Goal: Transaction & Acquisition: Purchase product/service

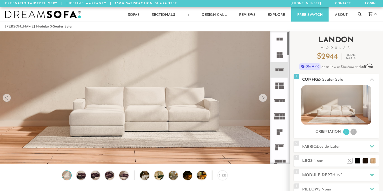
click at [373, 81] on icon at bounding box center [372, 80] width 4 height 4
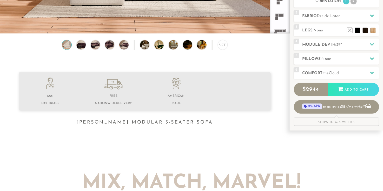
scroll to position [131, 0]
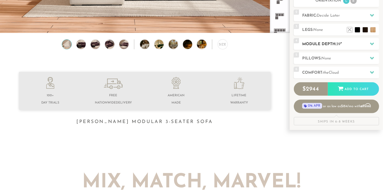
click at [373, 45] on icon at bounding box center [372, 44] width 4 height 4
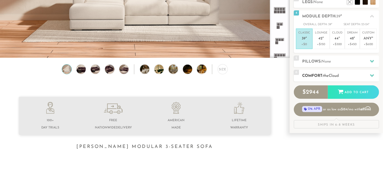
scroll to position [106, 0]
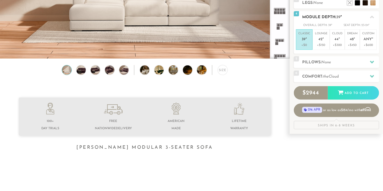
click at [305, 36] on p "Classic 39 "" at bounding box center [305, 37] width 12 height 11
click at [374, 61] on icon at bounding box center [372, 62] width 4 height 3
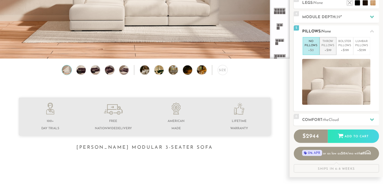
click at [329, 49] on p "+$99" at bounding box center [328, 50] width 13 height 5
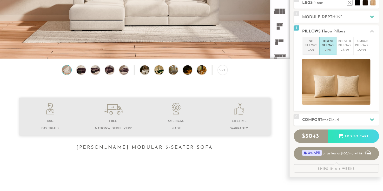
click at [312, 48] on li "No Pillows +$0" at bounding box center [311, 46] width 17 height 18
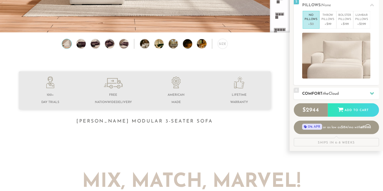
scroll to position [132, 0]
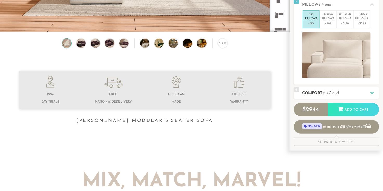
click at [372, 91] on icon at bounding box center [372, 93] width 4 height 4
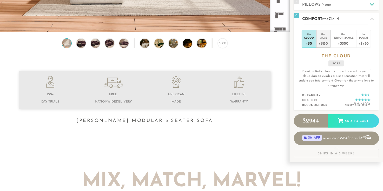
click at [325, 42] on div "+$150" at bounding box center [323, 44] width 9 height 8
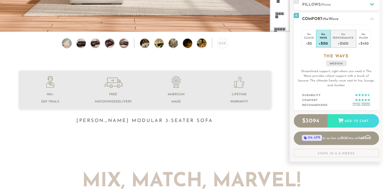
click at [341, 40] on div "+$300" at bounding box center [343, 44] width 21 height 8
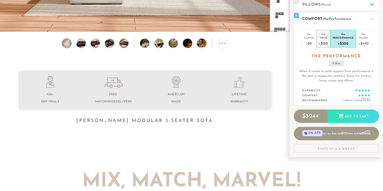
click at [325, 40] on div "+$150" at bounding box center [323, 44] width 9 height 8
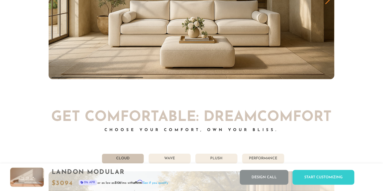
scroll to position [2657, 0]
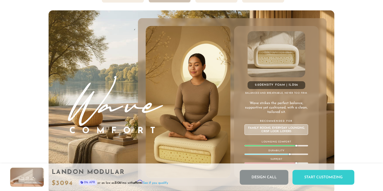
scroll to position [2818, 0]
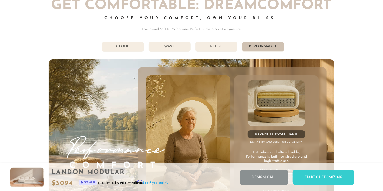
scroll to position [2768, 0]
click at [173, 48] on li "Wave" at bounding box center [170, 47] width 42 height 10
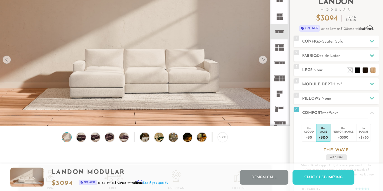
scroll to position [0, 0]
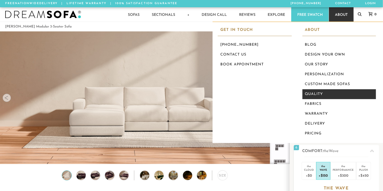
click at [311, 93] on link "Quality" at bounding box center [340, 94] width 74 height 10
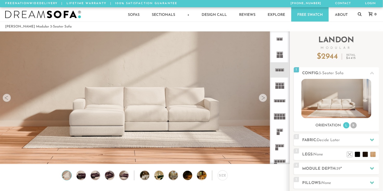
scroll to position [5746, 379]
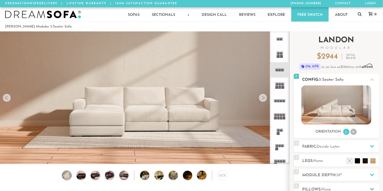
click at [355, 133] on li "R" at bounding box center [354, 132] width 6 height 6
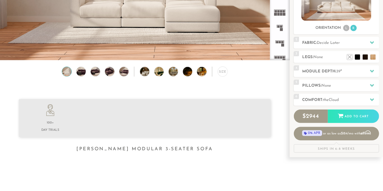
scroll to position [105, 0]
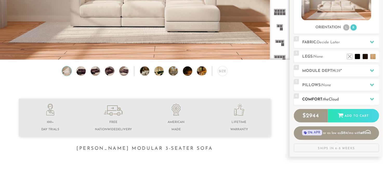
click at [354, 102] on h2 "Comfort: the Cloud" at bounding box center [341, 100] width 77 height 6
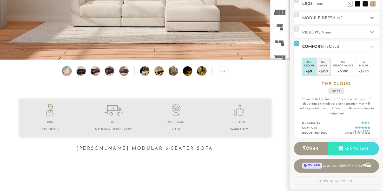
click at [327, 67] on div "Wave" at bounding box center [323, 66] width 9 height 4
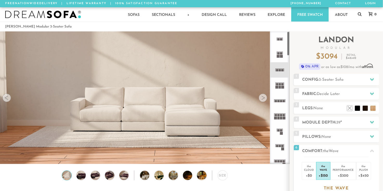
scroll to position [0, 0]
